Goal: Task Accomplishment & Management: Manage account settings

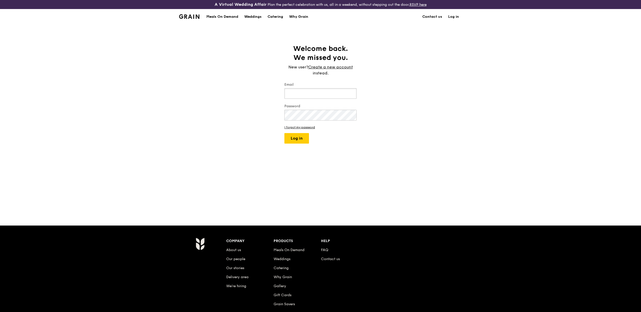
type input "eliza@grain.com.sg"
click at [292, 149] on div "Welcome back. We missed you. New user? Create a new account instead. Email eliz…" at bounding box center [320, 124] width 641 height 161
click at [300, 141] on button "Log in" at bounding box center [296, 138] width 25 height 11
select select "100"
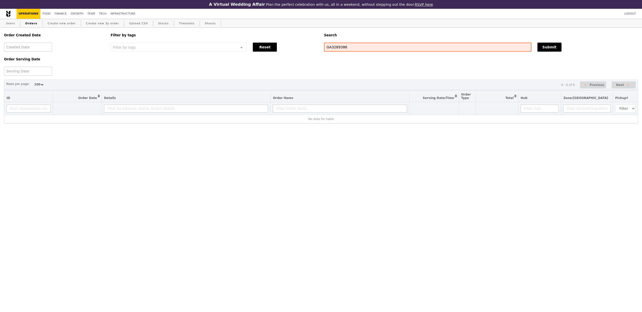
select select "100"
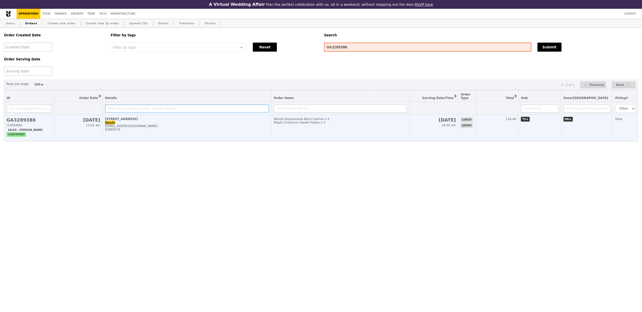
drag, startPoint x: 223, startPoint y: 111, endPoint x: 229, endPoint y: 123, distance: 13.9
click at [223, 111] on input "text" at bounding box center [187, 109] width 164 height 8
click at [229, 124] on td "5 Lower Kent Ridge Road Mandy yee071495@gmail.com 83869276" at bounding box center [187, 128] width 168 height 26
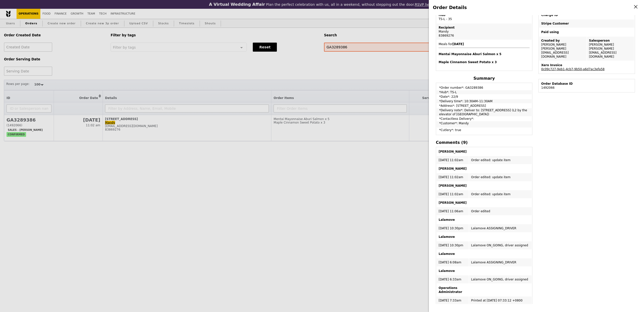
scroll to position [145, 0]
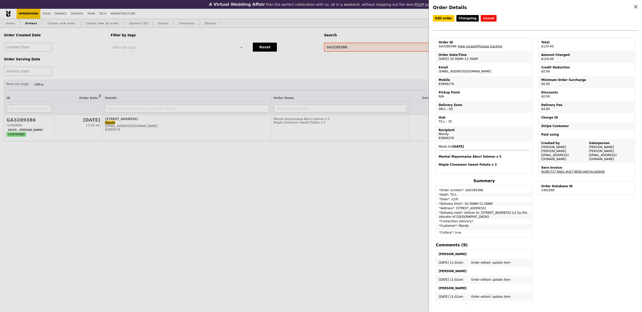
select select "100"
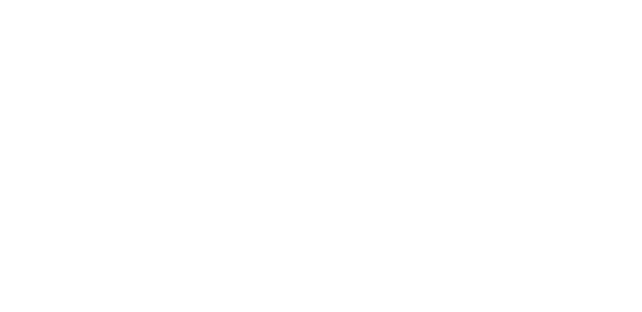
select select "100"
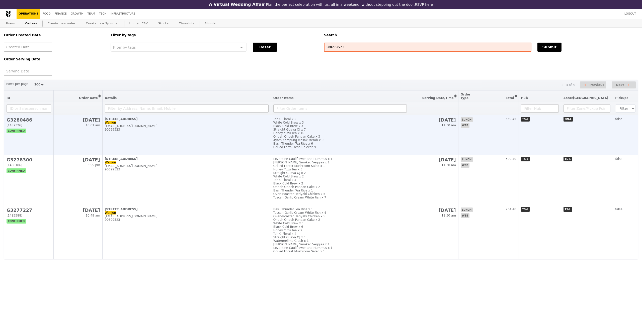
click at [238, 153] on td "29 Media Circle, #11-01 Wanjun wanjun.yap@dailymotion.com 90699523" at bounding box center [186, 135] width 168 height 40
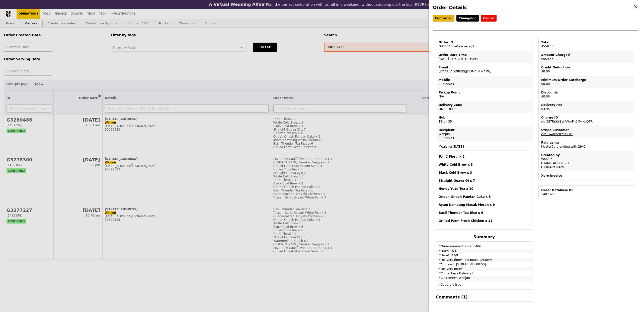
click at [441, 18] on link "Edit order" at bounding box center [444, 18] width 22 height 7
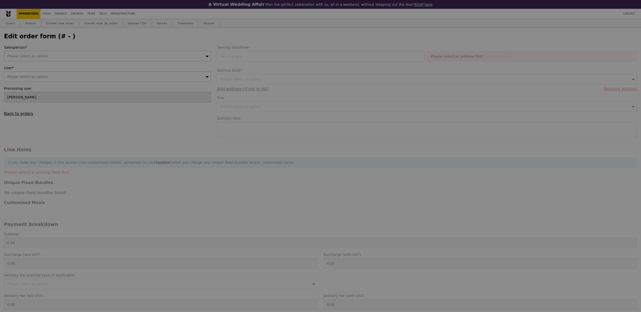
type input "23 Sep 2025"
type input "Loading..."
type input "555.50"
type input "2.71"
type input "2.95"
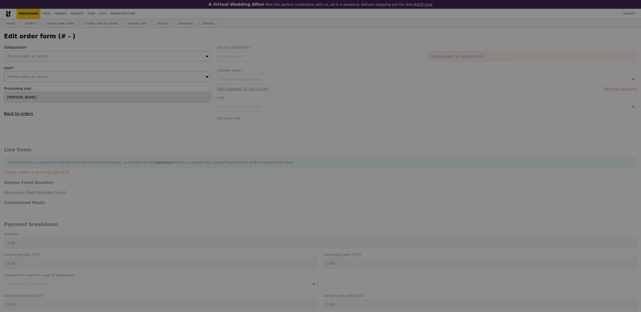
type input "558.45"
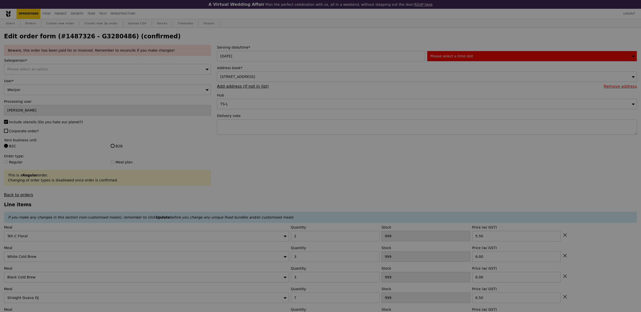
type input "498"
type input "497"
type input "493"
type input "490"
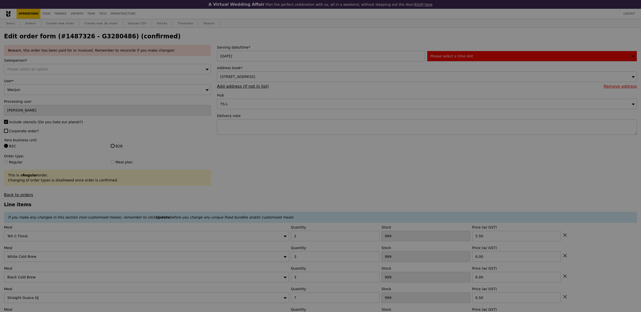
type input "491"
type input "462"
type input "475"
type input "450"
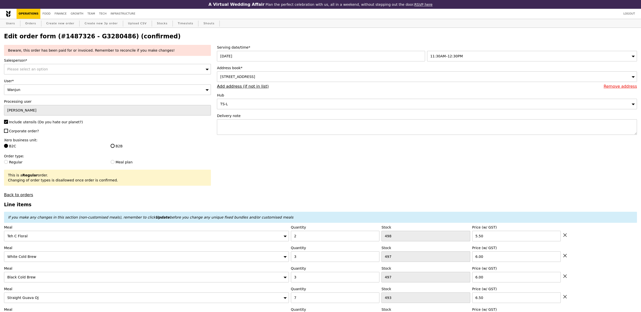
click at [460, 53] on div "11:30AM–12:30PM" at bounding box center [532, 56] width 210 height 11
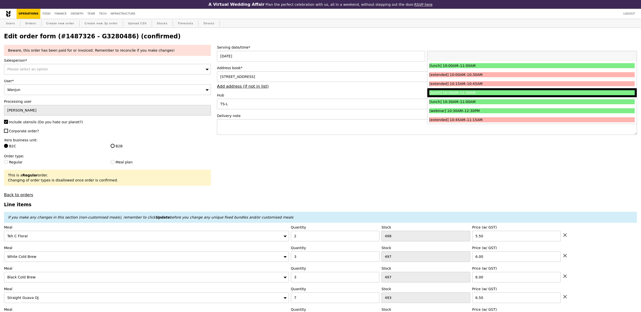
scroll to position [128, 0]
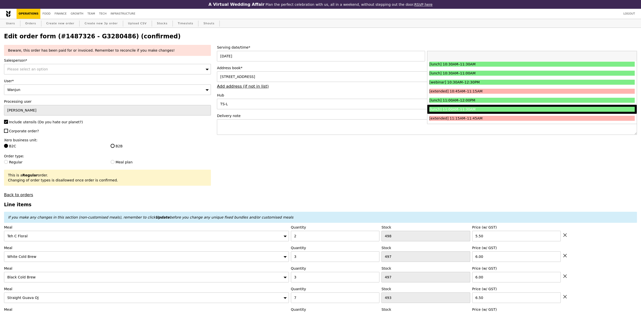
click at [489, 111] on div "[lunch] 11:00AM–11:30AM" at bounding box center [506, 109] width 154 height 5
type input "Loading..."
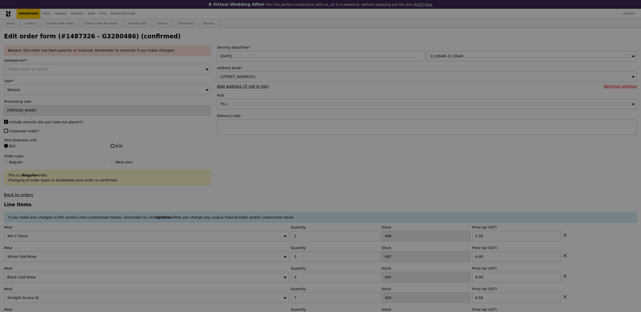
type input "0.00"
type input "3.62"
type input "3.95"
type input "Update"
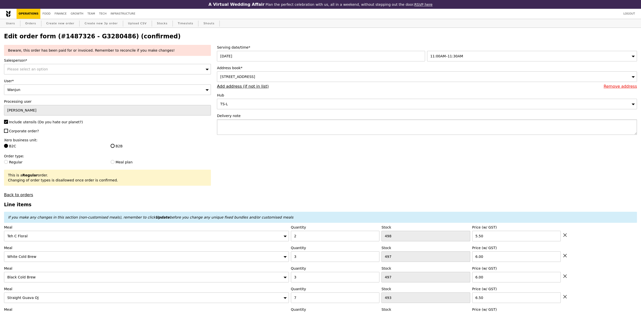
click at [316, 130] on textarea at bounding box center [427, 127] width 420 height 16
type textarea "PLEASE DELIVER BY 11.30"
click at [119, 148] on label "B2B" at bounding box center [161, 146] width 101 height 5
click at [115, 148] on input "B2B" at bounding box center [113, 146] width 4 height 4
radio input "true"
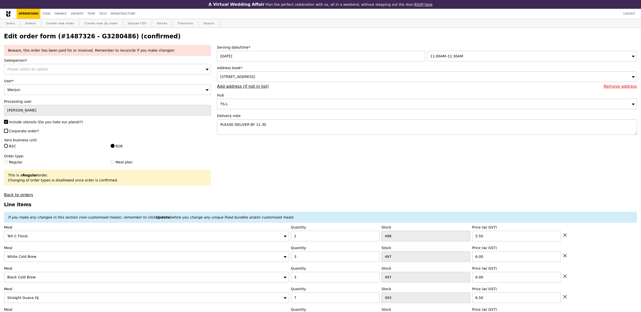
click at [15, 135] on div "Beware, this order has been paid for or invoiced. Remember to reconcile if you …" at bounding box center [107, 121] width 213 height 152
click at [15, 132] on span "Corporate order?" at bounding box center [24, 131] width 30 height 4
click at [8, 132] on input "Corporate order?" at bounding box center [6, 131] width 4 height 4
checkbox input "true"
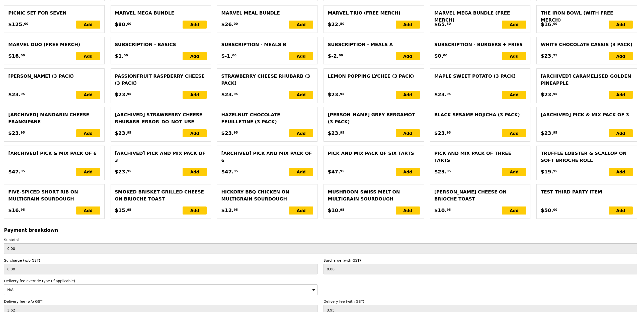
scroll to position [1144, 0]
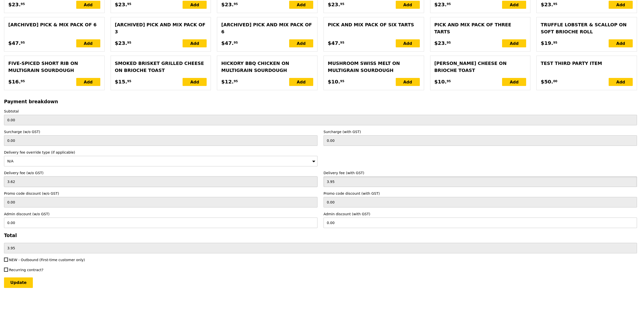
drag, startPoint x: 347, startPoint y: 183, endPoint x: 313, endPoint y: 177, distance: 35.4
click at [313, 177] on div "Delivery fee (w/o GST) 3.62 Delivery fee (with GST) 3.95" at bounding box center [320, 178] width 639 height 17
click at [338, 179] on input "3.95" at bounding box center [479, 181] width 313 height 11
click at [350, 178] on input "3.95" at bounding box center [479, 181] width 313 height 11
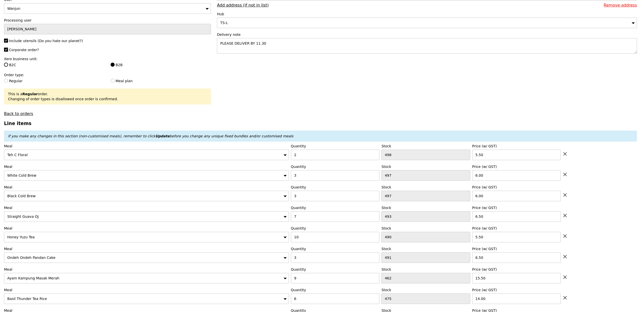
scroll to position [0, 0]
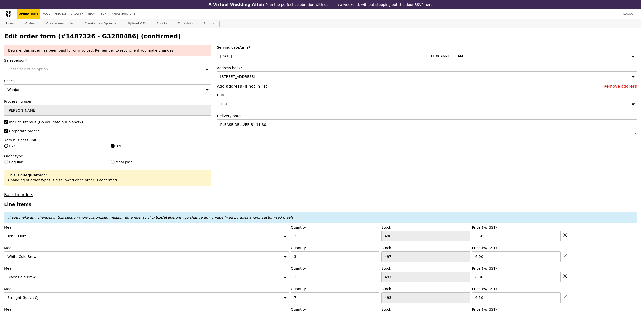
click at [467, 54] on div "11:00AM–11:30AM" at bounding box center [532, 56] width 210 height 11
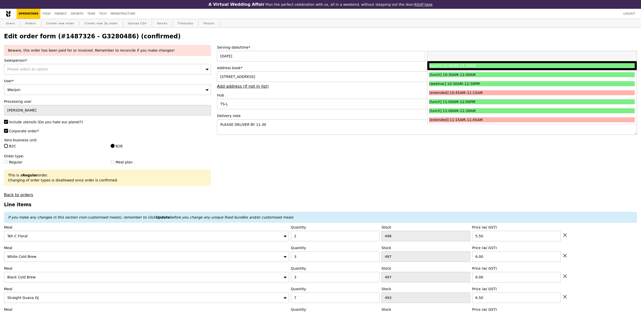
scroll to position [130, 0]
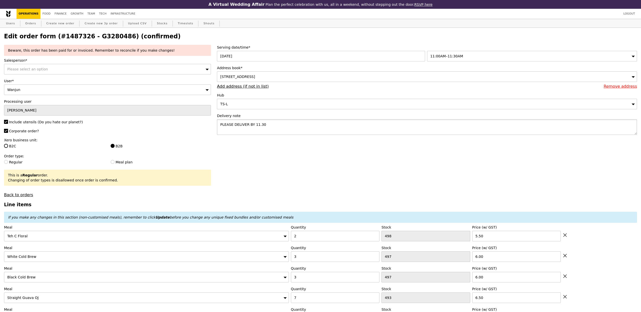
click at [284, 126] on textarea "PLEASE DELIVER BY 11.30" at bounding box center [427, 127] width 420 height 16
click at [254, 126] on textarea "PLEASE DELIVER BY 11.30" at bounding box center [427, 127] width 420 height 16
type textarea "PLEASE DELIVER ONLY AT 11.15- 11.30"
click at [434, 60] on div "11:00AM–11:30AM" at bounding box center [532, 56] width 210 height 11
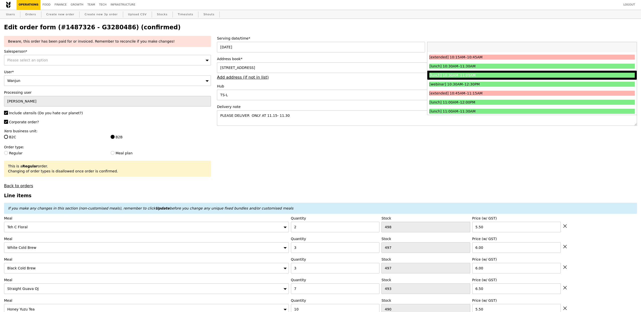
scroll to position [113, 0]
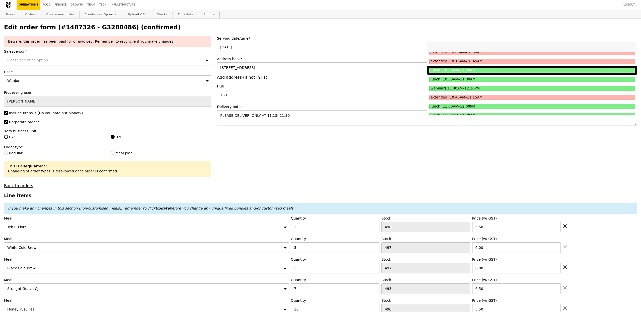
click at [486, 72] on div "[lunch] 10:30AM–11:30AM" at bounding box center [506, 70] width 154 height 5
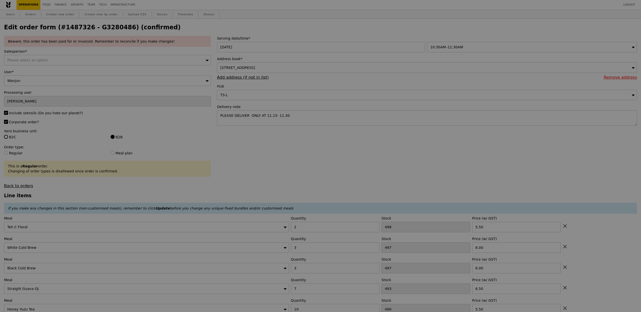
click at [264, 159] on div at bounding box center [320, 156] width 641 height 312
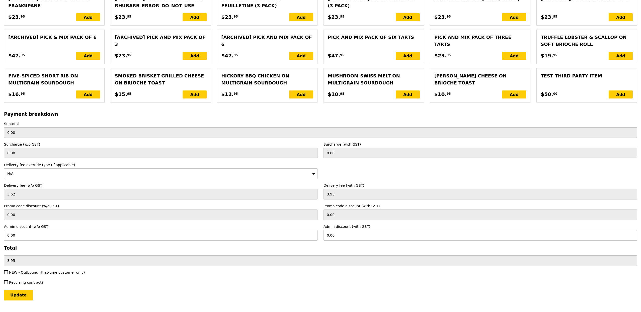
scroll to position [1144, 0]
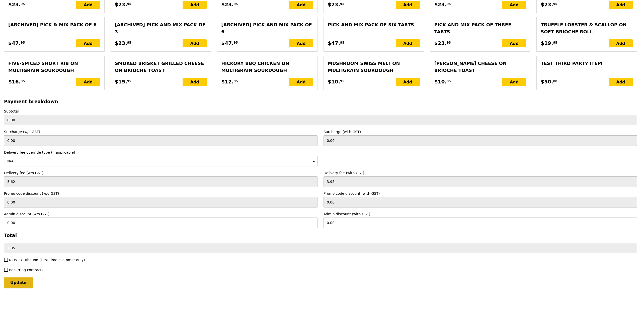
click at [17, 277] on input "Update" at bounding box center [18, 282] width 29 height 11
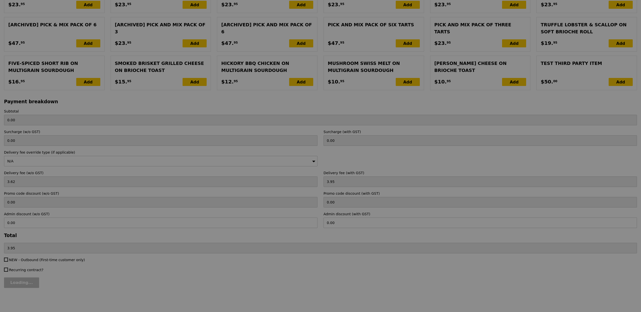
type input "Loading..."
type input "555.50"
type input "2.71"
type input "2.95"
type input "558.45"
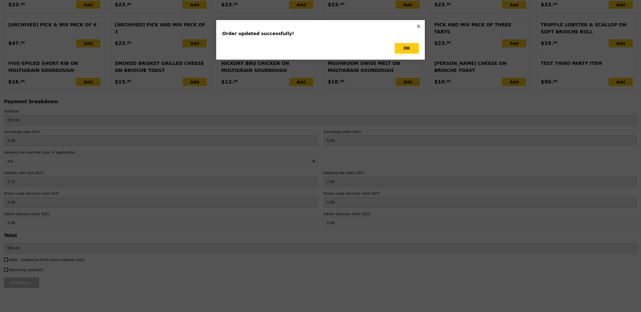
scroll to position [0, 0]
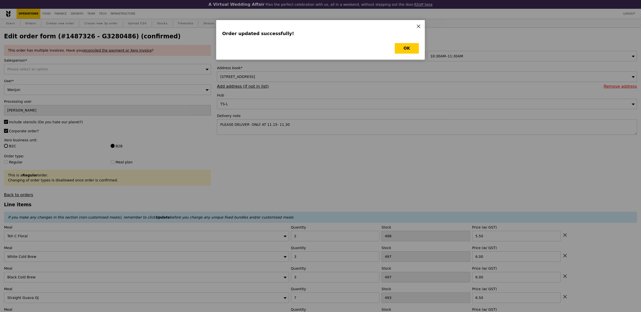
type input "Update"
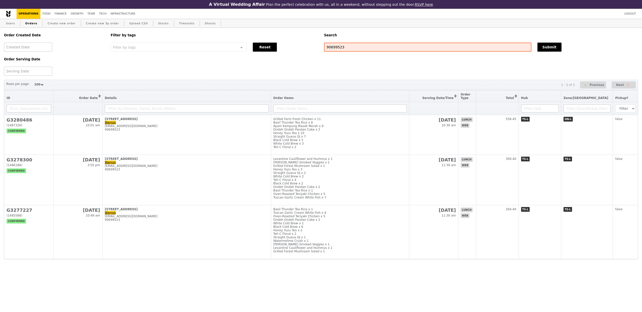
select select "100"
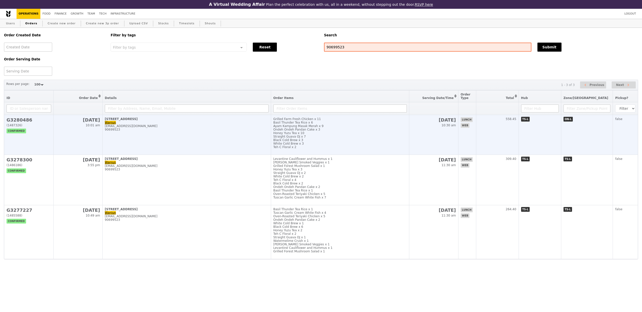
click at [146, 152] on td "[STREET_ADDRESS]-01 Wanjun [EMAIL_ADDRESS][PERSON_NAME][DOMAIN_NAME] 90699523" at bounding box center [186, 135] width 168 height 40
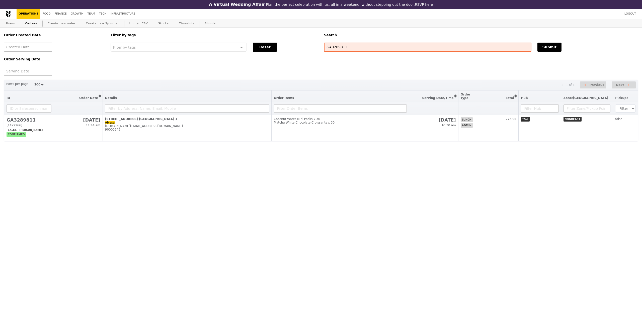
select select "100"
click at [296, 114] on th at bounding box center [340, 108] width 138 height 13
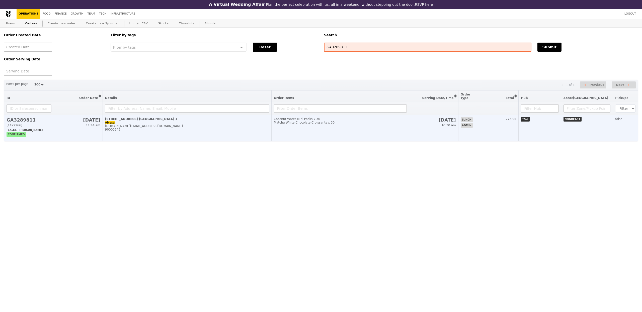
click at [303, 129] on td "Coconut Water Mini Packs x 30 Matcha White Chocolate Croissants x 30" at bounding box center [340, 128] width 138 height 26
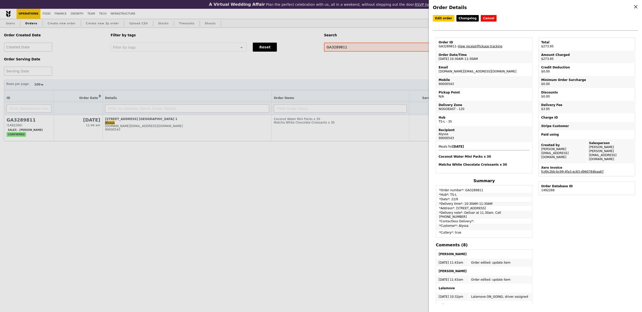
click at [463, 49] on td "Order ID GA3289811 – View receipt | Pickupp tracking" at bounding box center [483, 44] width 95 height 12
drag, startPoint x: 463, startPoint y: 49, endPoint x: 482, endPoint y: 45, distance: 19.4
click at [482, 45] on td "Order ID GA3289811 – View receipt | Pickupp tracking" at bounding box center [483, 44] width 95 height 12
click at [487, 48] on link "Pickupp tracking" at bounding box center [489, 47] width 25 height 4
drag, startPoint x: 455, startPoint y: 47, endPoint x: 437, endPoint y: 46, distance: 18.1
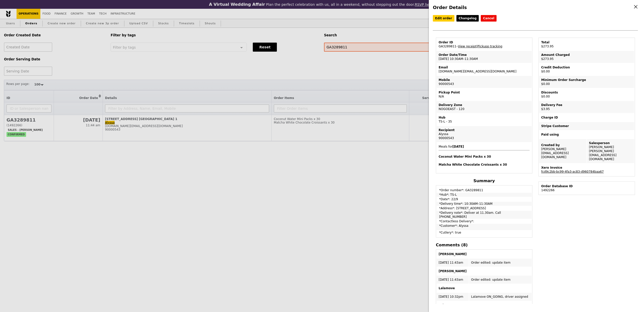
click at [437, 46] on td "Order ID GA3289811 – View receipt | Pickupp tracking" at bounding box center [483, 44] width 95 height 12
copy td "GA3289811"
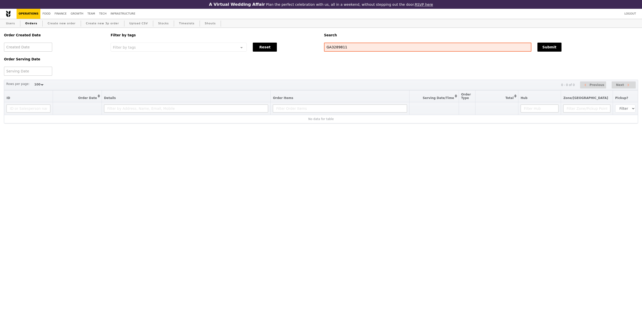
select select "100"
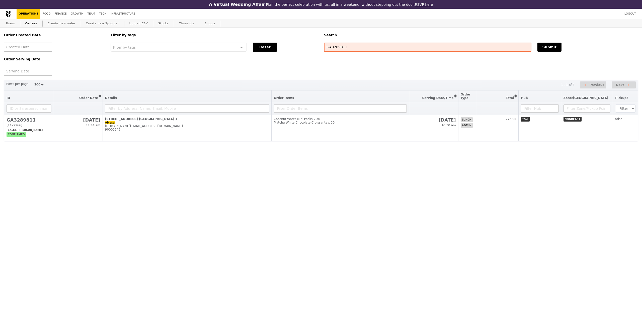
click at [205, 148] on div "Order Created Date Order Serving Date Filter by tags Filter by tags Meal_Plan W…" at bounding box center [321, 108] width 642 height 161
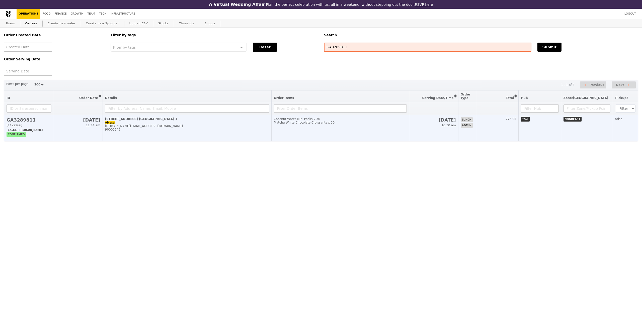
click at [216, 137] on td "[STREET_ADDRESS] [GEOGRAPHIC_DATA] 1 Alyssa [DOMAIN_NAME][EMAIL_ADDRESS][DOMAIN…" at bounding box center [187, 128] width 169 height 26
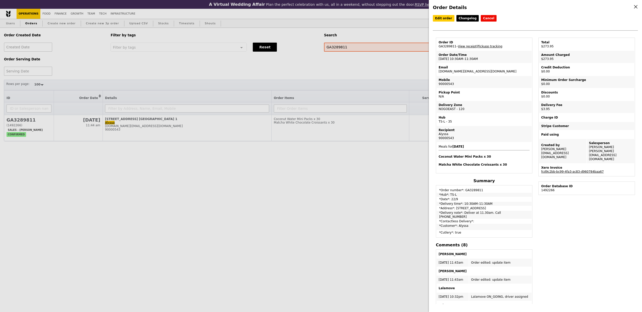
click at [550, 165] on td "Xero Invoice fcd9c2bb-bc99-4fa3-ac83-d960784baa67" at bounding box center [586, 170] width 95 height 12
click at [553, 170] on link "fcd9c2bb-bc99-4fa3-ac83-d960784baa67" at bounding box center [572, 172] width 62 height 4
